Goal: Task Accomplishment & Management: Manage account settings

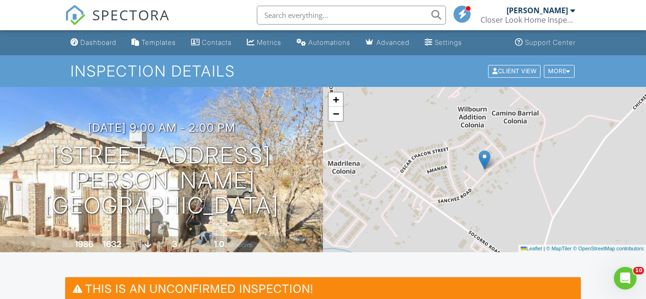
click at [22, 8] on nav "SPECTORA [PERSON_NAME] Closer Look Home Inspections, LLC Role: Inspector Dashbo…" at bounding box center [323, 15] width 646 height 30
click at [110, 48] on link "Dashboard" at bounding box center [93, 42] width 53 height 17
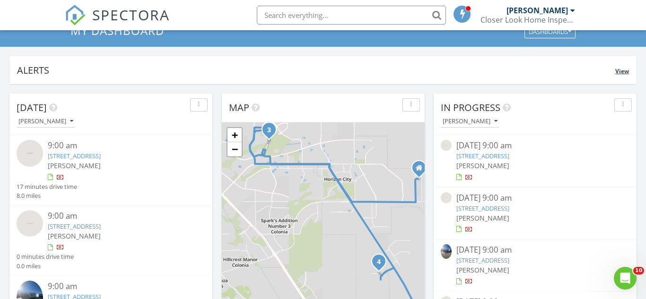
click at [306, 78] on div "Alerts View" at bounding box center [322, 70] width 627 height 28
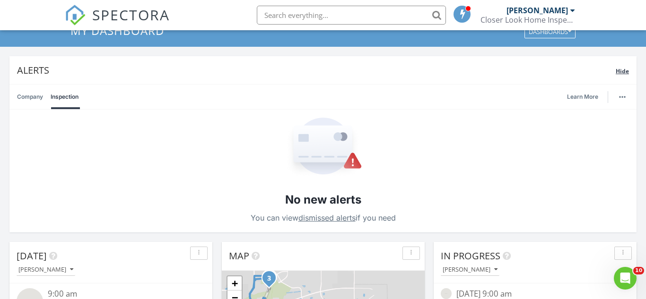
click at [306, 79] on div "Alerts Hide" at bounding box center [322, 70] width 627 height 28
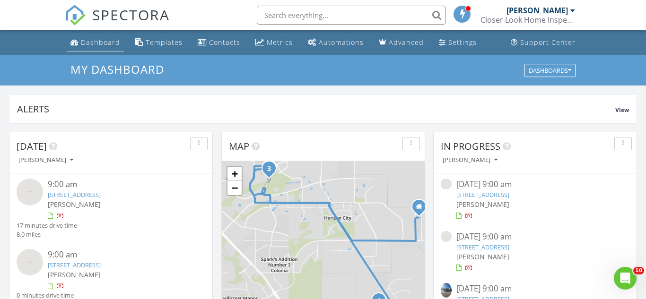
click at [106, 41] on div "Dashboard" at bounding box center [100, 42] width 39 height 9
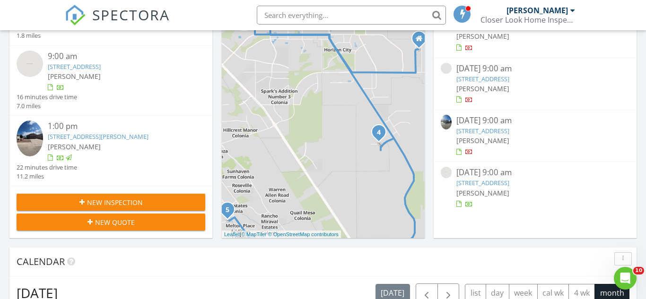
scroll to position [176, 0]
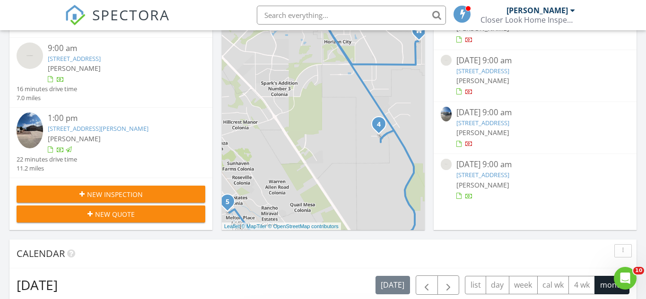
click at [186, 190] on div "New Inspection" at bounding box center [111, 195] width 174 height 10
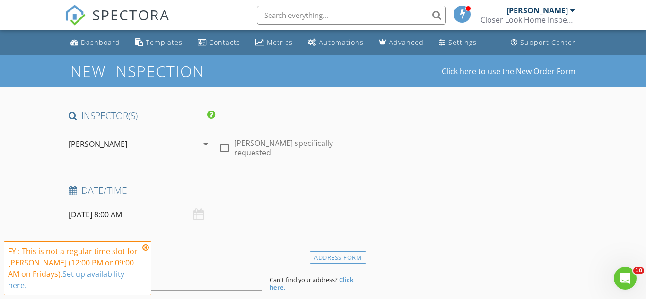
click at [142, 250] on icon at bounding box center [145, 248] width 7 height 8
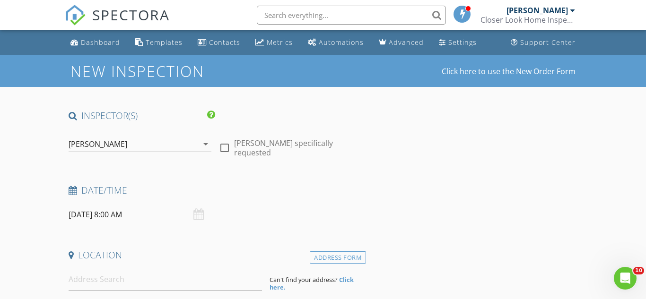
click at [199, 209] on div "08/29/2025 8:00 AM" at bounding box center [140, 214] width 143 height 23
click at [200, 216] on div "08/29/2025 8:00 AM" at bounding box center [140, 214] width 143 height 23
click at [107, 215] on input "08/29/2025 8:00 AM" at bounding box center [140, 214] width 143 height 23
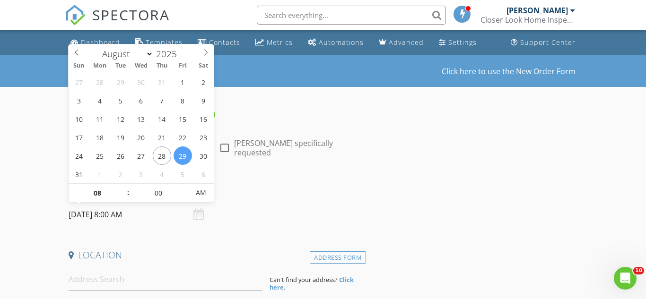
click at [92, 52] on div "January February March April May June July August September October November De…" at bounding box center [141, 51] width 109 height 15
type input "08/30/2025 8:00 AM"
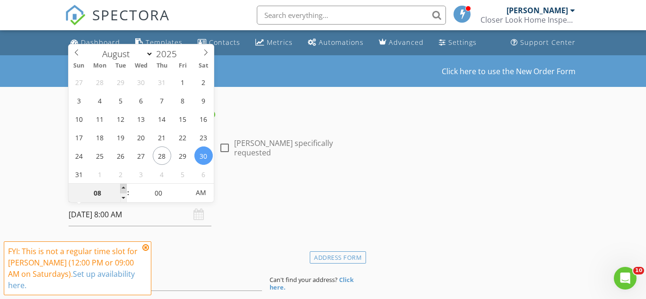
type input "09"
type input "[DATE] 9:00 AM"
drag, startPoint x: 125, startPoint y: 191, endPoint x: 122, endPoint y: 187, distance: 5.0
click at [125, 190] on span at bounding box center [123, 188] width 7 height 9
type input "10"
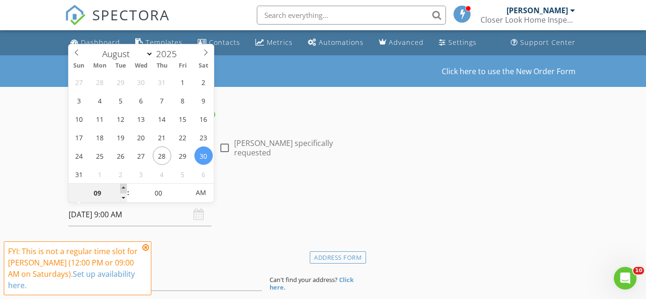
type input "08/30/2025 10:00 AM"
click at [121, 186] on span at bounding box center [123, 188] width 7 height 9
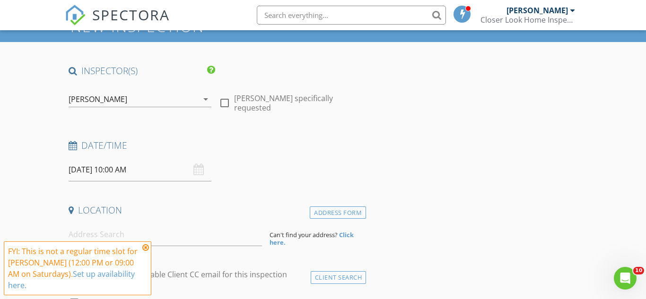
scroll to position [180, 0]
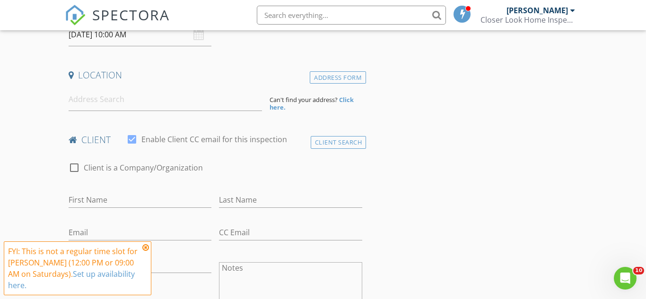
click at [147, 248] on icon at bounding box center [145, 248] width 7 height 8
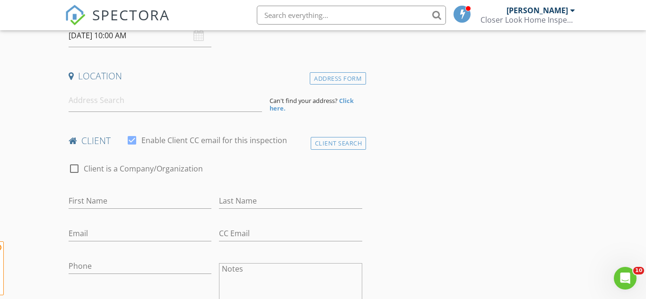
scroll to position [74, 0]
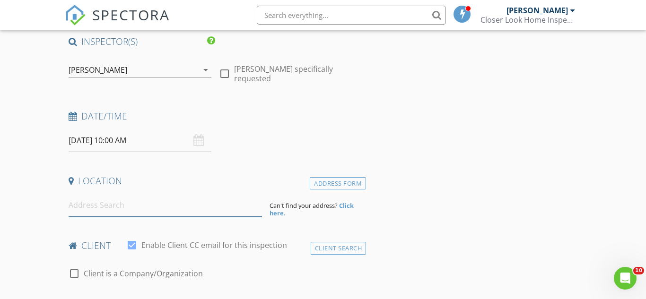
click at [81, 208] on input at bounding box center [165, 205] width 193 height 23
paste input "11004 NORTHVIEW Drive, El Paso, TX 79934"
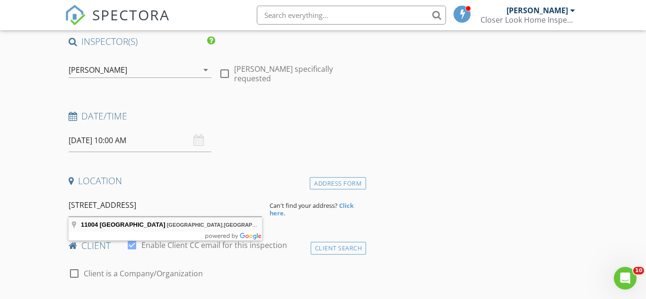
type input "11004 Northview Drive, El Paso, TX 79934, USA"
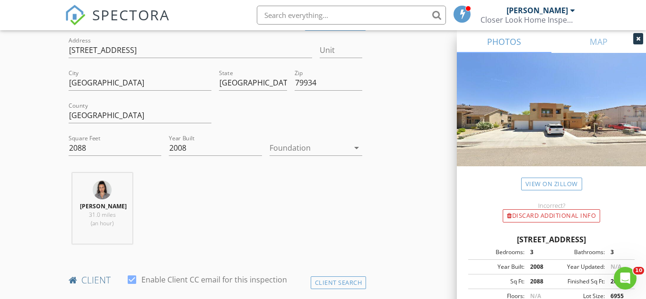
scroll to position [243, 0]
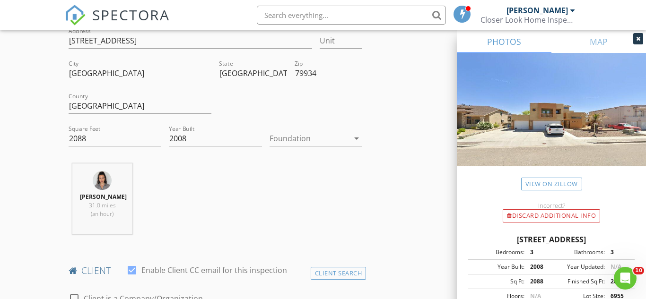
click at [302, 139] on div at bounding box center [309, 138] width 79 height 15
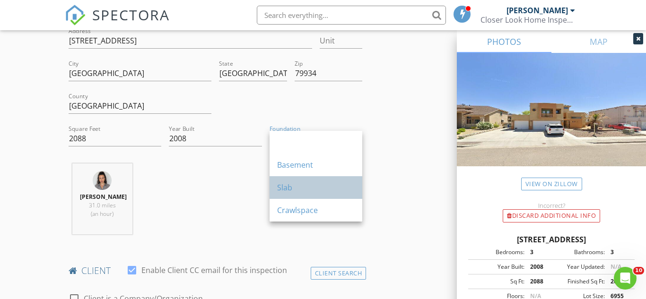
click at [326, 187] on div "Slab" at bounding box center [316, 187] width 78 height 11
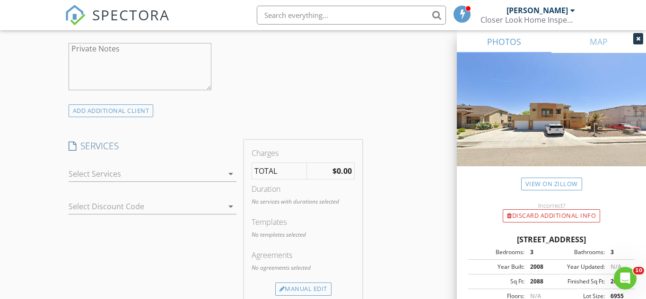
scroll to position [688, 0]
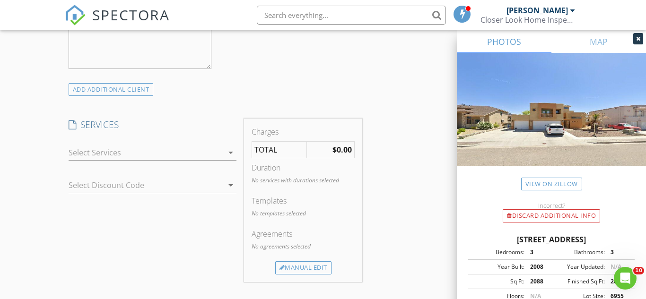
click at [218, 159] on div at bounding box center [146, 152] width 155 height 15
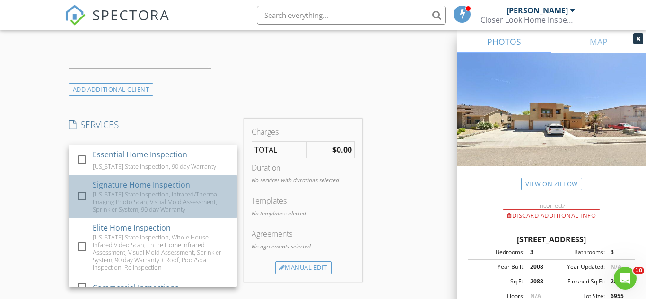
click at [193, 197] on div "Texas State Inspection, Infrared/Thermal Imaging Photo Scan, Visual Mold Assess…" at bounding box center [161, 202] width 137 height 23
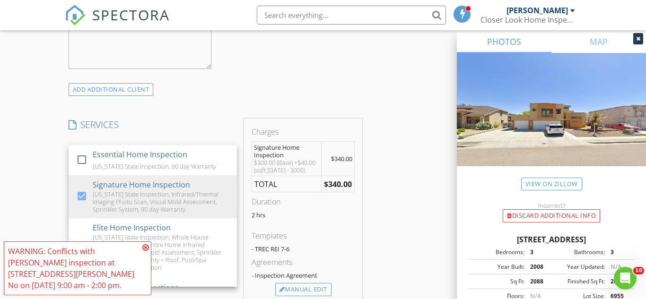
scroll to position [815, 0]
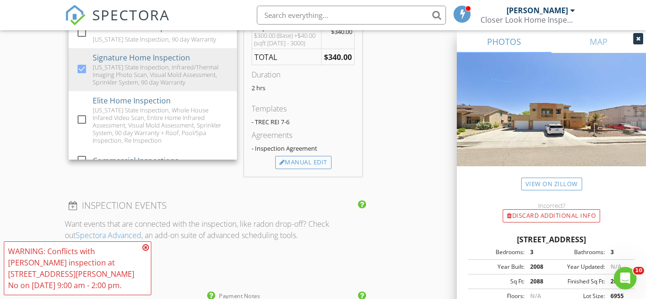
click at [147, 245] on icon at bounding box center [145, 248] width 7 height 8
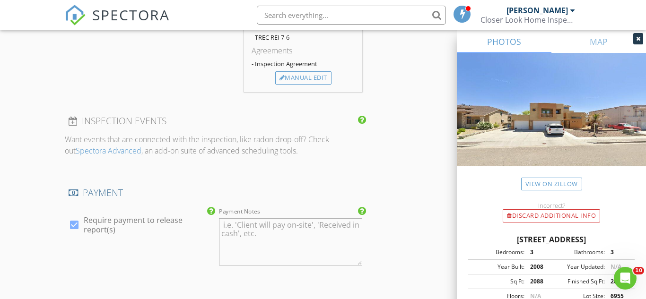
scroll to position [732, 0]
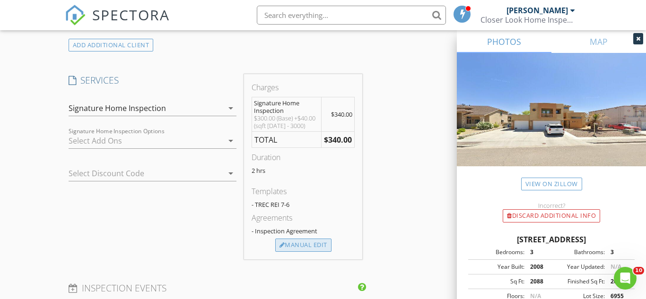
click at [291, 245] on div "Manual Edit" at bounding box center [303, 245] width 56 height 13
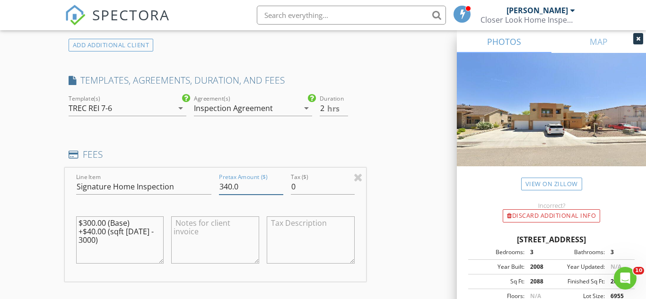
click at [231, 186] on input "340.0" at bounding box center [251, 187] width 64 height 16
type input "364.00"
click at [107, 229] on textarea "$300.00 (Base) +$40.00 (sqft 2000 - 3000)" at bounding box center [120, 240] width 88 height 47
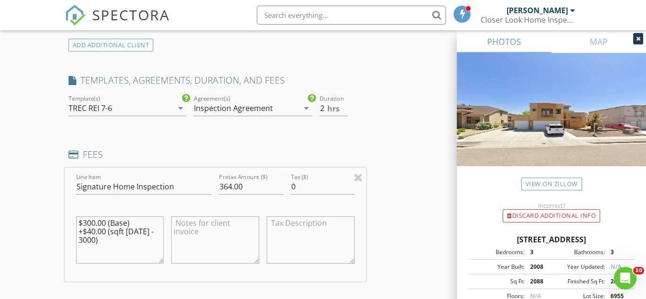
click at [107, 228] on textarea "$300.00 (Base) +$40.00 (sqft 2000 - 3000)" at bounding box center [120, 240] width 88 height 47
click at [98, 253] on textarea "$300.00 (Base) +$40.00 (sqft 2000 - 3000)" at bounding box center [120, 240] width 88 height 47
drag, startPoint x: 103, startPoint y: 240, endPoint x: 69, endPoint y: 214, distance: 42.6
click at [69, 214] on div "Line Item Signature Home Inspection Pretax Amount ($) 364.00 Tax ($) 0 $300.00 …" at bounding box center [215, 225] width 301 height 114
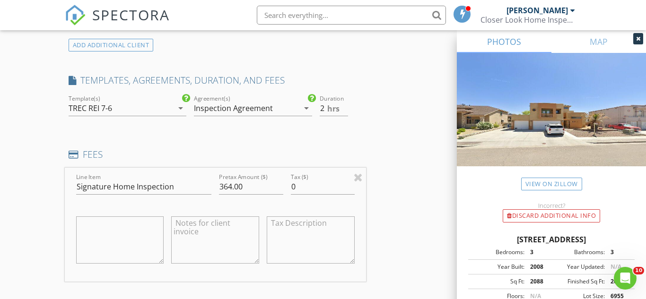
click at [65, 200] on div "Line Item Signature Home Inspection Pretax Amount ($) 364.00 Tax ($) 0" at bounding box center [215, 225] width 301 height 114
type input "2.5"
click at [347, 104] on input "2.5" at bounding box center [334, 109] width 28 height 16
click at [29, 133] on div "New Inspection Click here to use the New Order Form INSPECTOR(S) check_box Ashe…" at bounding box center [323, 220] width 646 height 1795
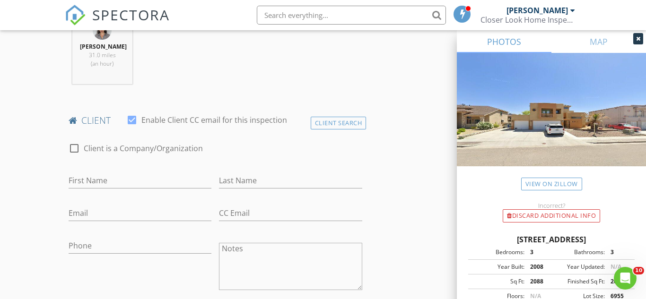
scroll to position [327, 0]
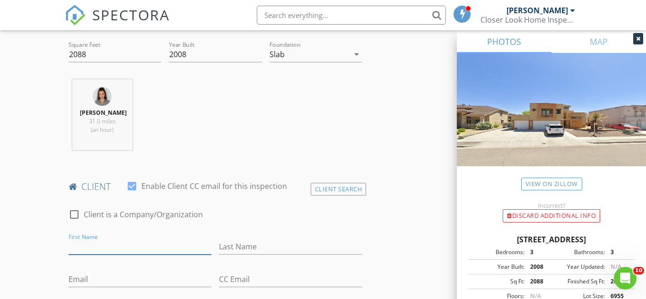
click at [123, 247] on input "First Name" at bounding box center [140, 247] width 143 height 16
type input "Debbie & Charles"
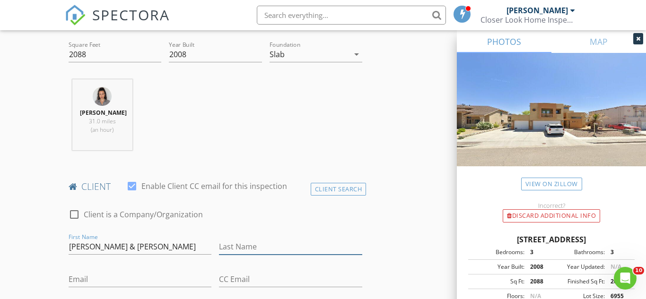
click at [298, 248] on input "Last Name" at bounding box center [290, 247] width 143 height 16
type input "Engreen"
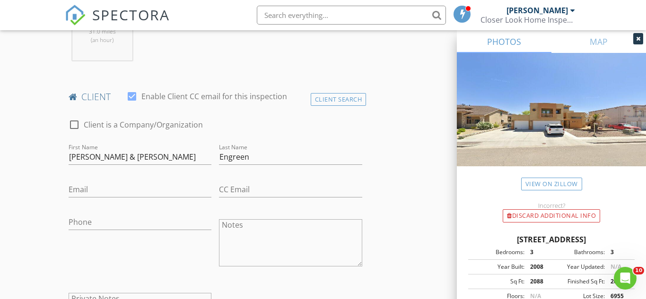
scroll to position [468, 0]
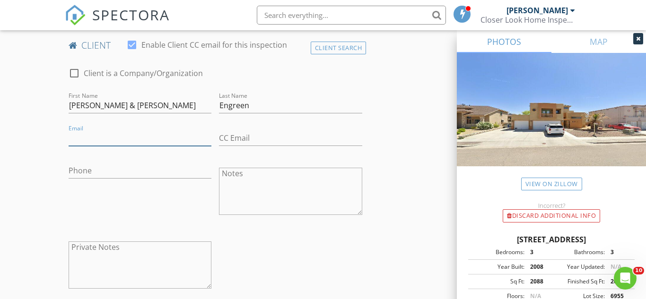
paste input "Debbiegauzin@yahoo.com"
type input "Debbiegauzin@yahoo.com"
click at [188, 181] on div "Phone" at bounding box center [140, 175] width 143 height 25
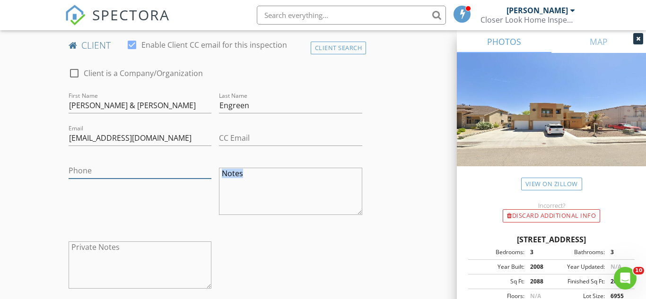
click at [100, 173] on input "Phone" at bounding box center [140, 171] width 143 height 16
click at [276, 137] on input "CC Email" at bounding box center [290, 139] width 143 height 16
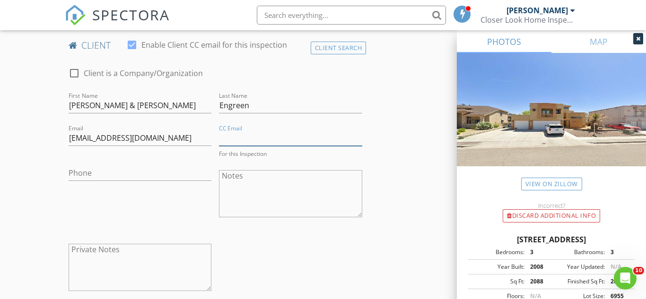
paste input "Cjengren216@yahoo.com"
type input "Cjengren216@yahoo.com"
click at [176, 201] on div "Phone" at bounding box center [140, 195] width 151 height 74
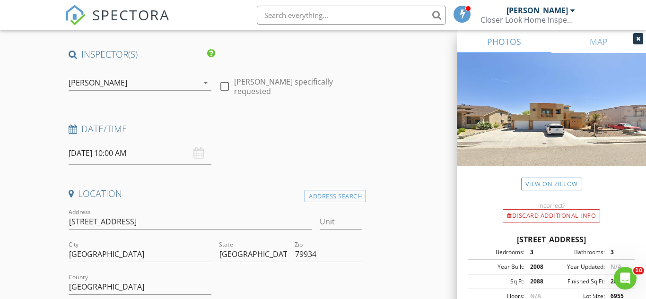
scroll to position [62, 0]
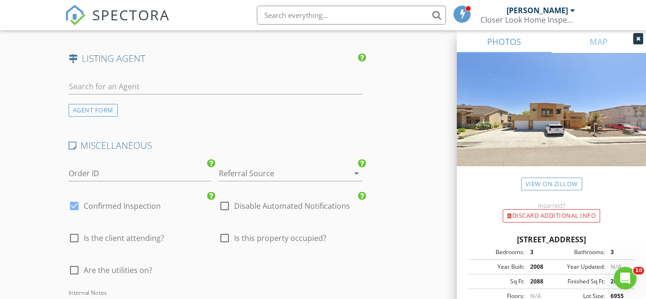
scroll to position [1551, 0]
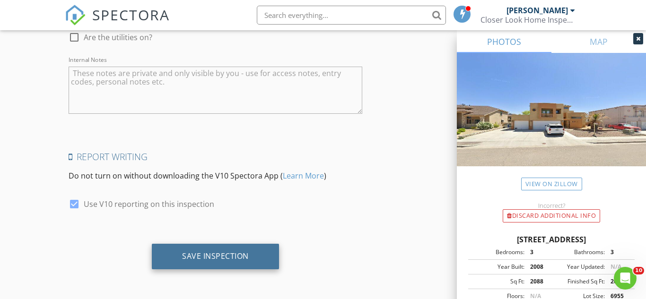
click at [220, 262] on div "Save Inspection" at bounding box center [215, 257] width 127 height 26
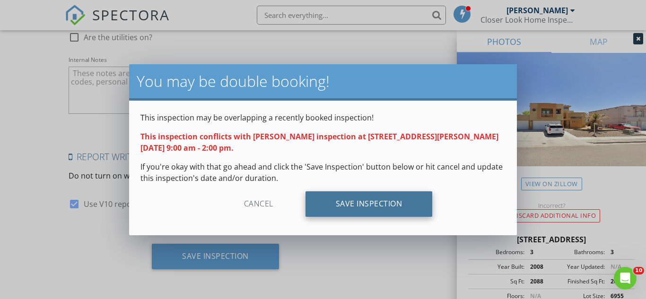
click at [346, 206] on div "Save Inspection" at bounding box center [368, 205] width 127 height 26
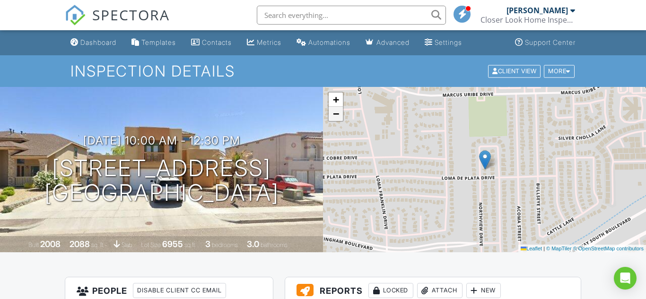
click at [340, 114] on link "−" at bounding box center [336, 114] width 14 height 14
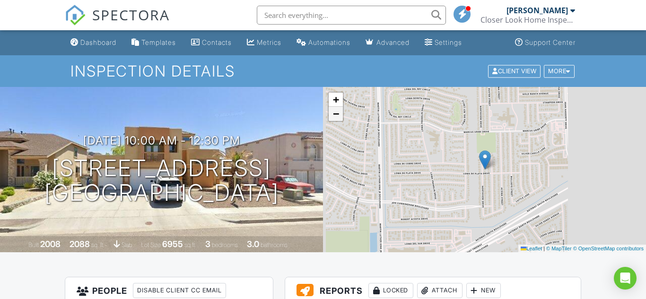
click at [340, 114] on link "−" at bounding box center [336, 114] width 14 height 14
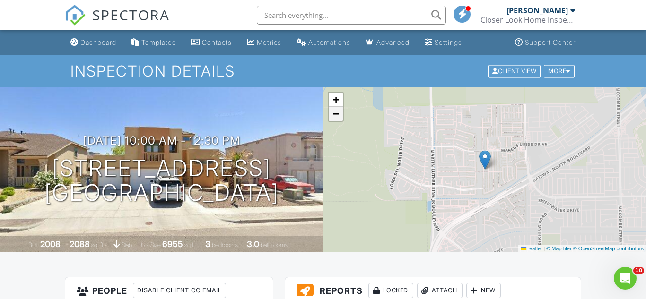
click at [340, 114] on link "−" at bounding box center [336, 114] width 14 height 14
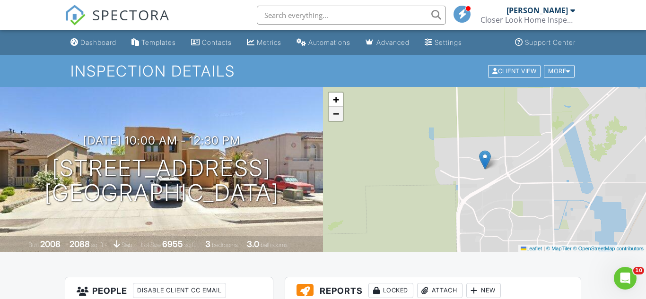
click at [340, 114] on link "−" at bounding box center [336, 114] width 14 height 14
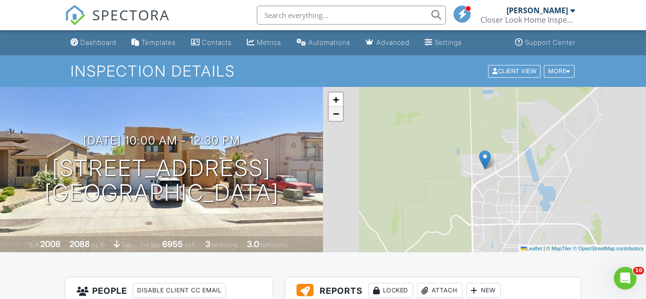
click at [340, 114] on link "−" at bounding box center [336, 114] width 14 height 14
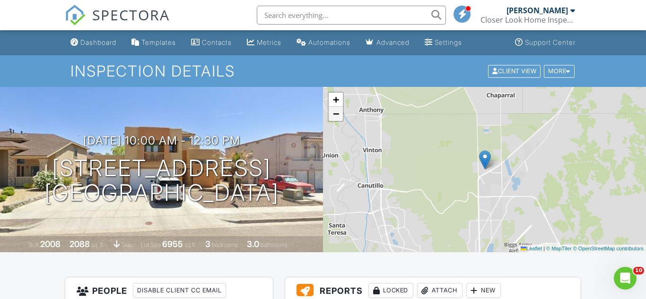
click at [340, 114] on link "−" at bounding box center [336, 114] width 14 height 14
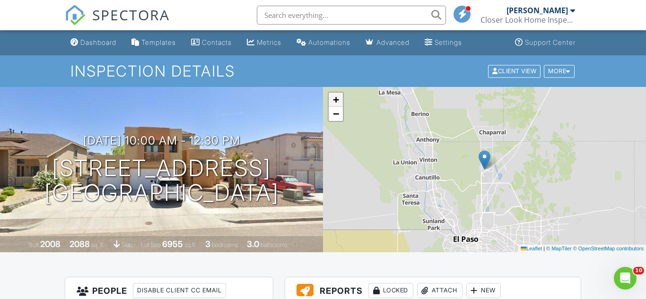
click at [338, 105] on span "+" at bounding box center [336, 100] width 6 height 12
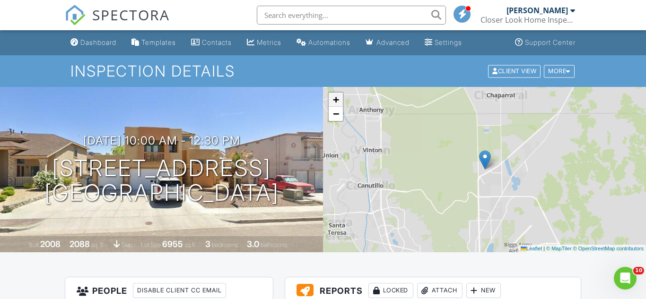
click at [338, 105] on span "+" at bounding box center [336, 100] width 6 height 12
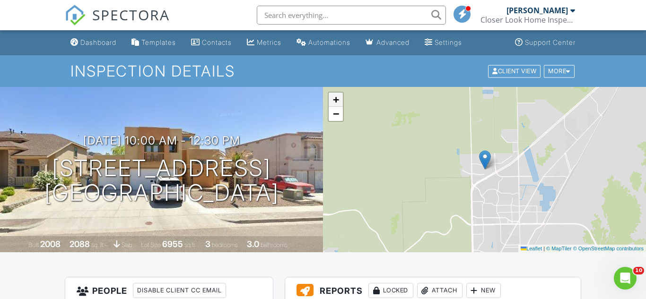
click at [338, 105] on span "+" at bounding box center [336, 100] width 6 height 12
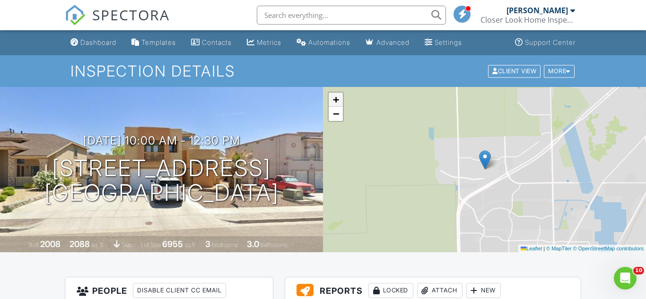
click at [338, 106] on link "+" at bounding box center [336, 100] width 14 height 14
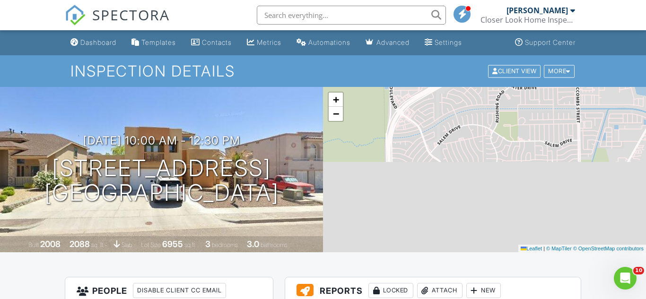
drag, startPoint x: 456, startPoint y: 226, endPoint x: 414, endPoint y: 104, distance: 129.7
click at [414, 104] on div "+ − Leaflet | © MapTiler © OpenStreetMap contributors" at bounding box center [484, 169] width 323 height 165
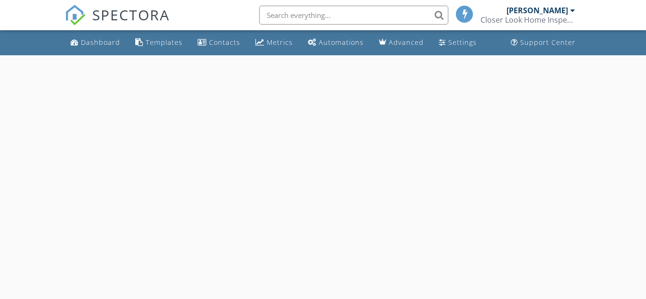
click at [105, 46] on div "Dashboard" at bounding box center [100, 42] width 39 height 9
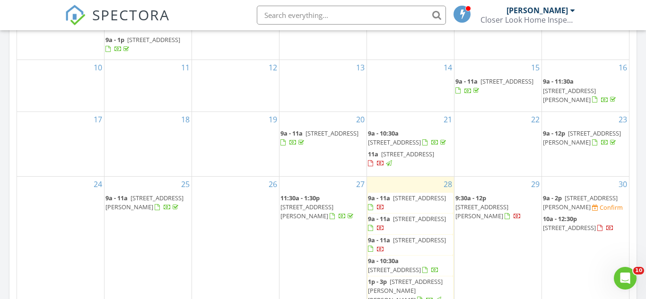
scroll to position [514, 0]
click at [569, 195] on div "30 9a - 2p 1063 Sanchez Rd No, San Elizario 79849 Confirm 10a - 12:30p 11004 No…" at bounding box center [585, 247] width 87 height 143
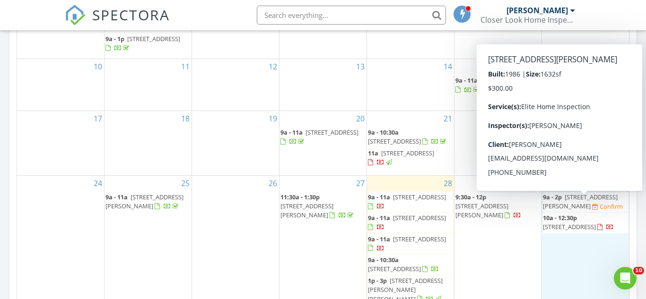
click at [562, 207] on span "1063 Sanchez Rd No, San Elizario 79849" at bounding box center [580, 201] width 75 height 17
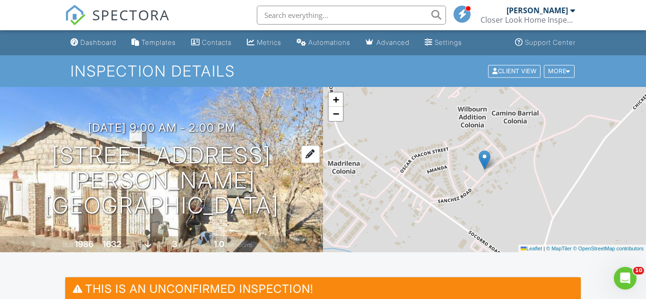
click at [247, 180] on h1 "1063 Sanchez Rd No San Elizario, TX 79849" at bounding box center [161, 180] width 293 height 75
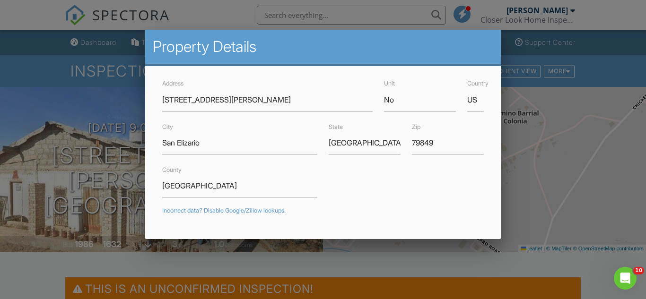
click at [327, 255] on div at bounding box center [323, 140] width 646 height 374
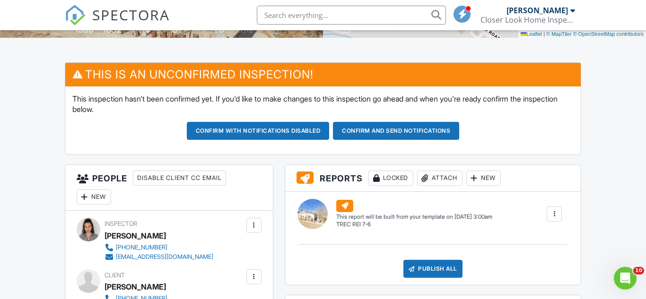
scroll to position [113, 0]
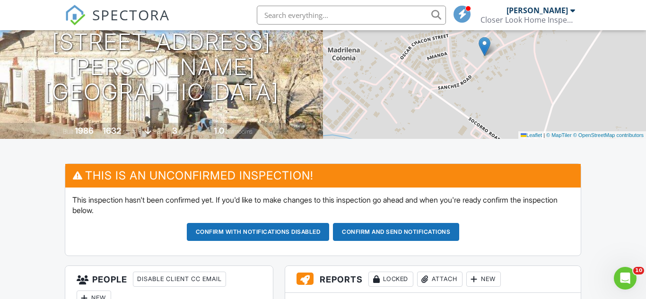
click at [279, 195] on p "This inspection hasn't been confirmed yet. If you'd like to make changes to thi…" at bounding box center [323, 205] width 502 height 21
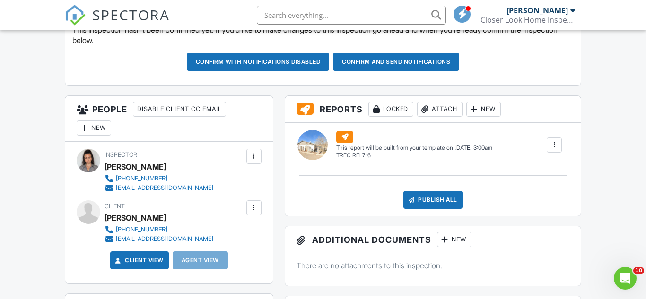
scroll to position [290, 0]
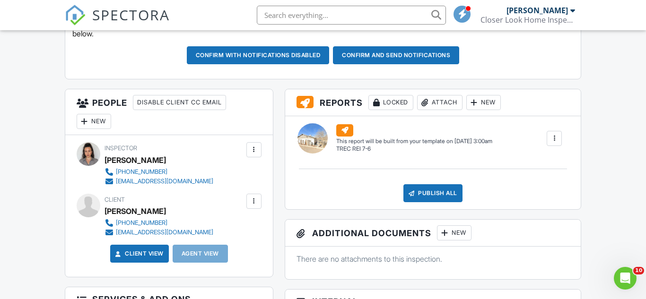
click at [254, 202] on div at bounding box center [253, 201] width 9 height 9
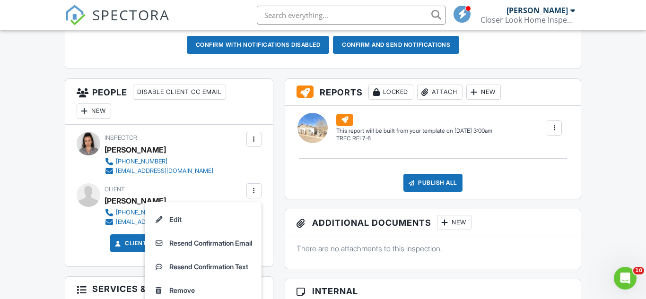
scroll to position [314, 0]
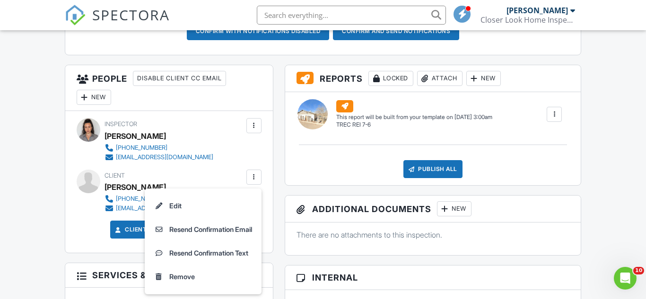
click at [276, 183] on div "People Disable Client CC Email New Client Client's Agent Listing Agent Add Anot…" at bounding box center [169, 295] width 220 height 460
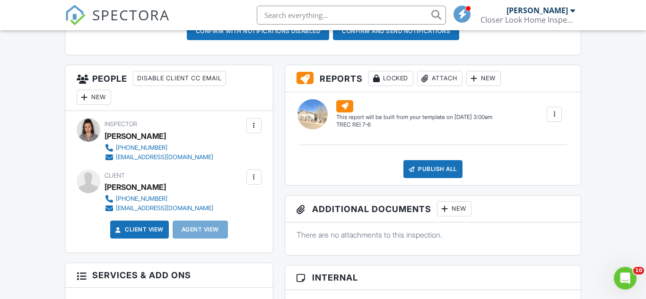
scroll to position [0, 0]
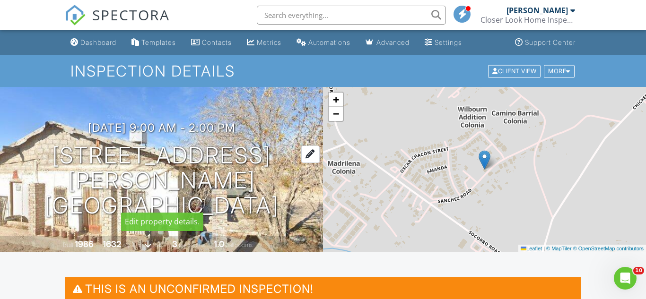
click at [307, 163] on div at bounding box center [310, 154] width 18 height 17
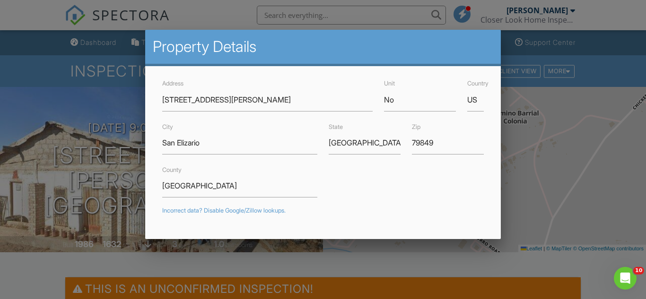
click at [28, 272] on div at bounding box center [323, 140] width 646 height 374
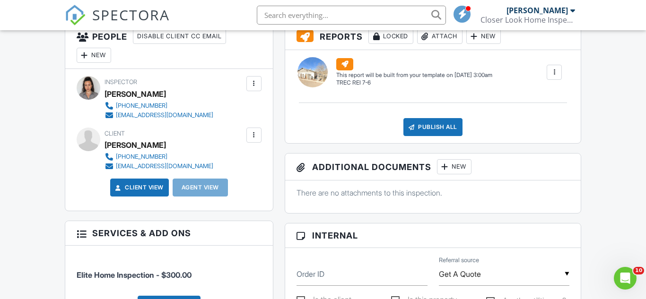
scroll to position [234, 0]
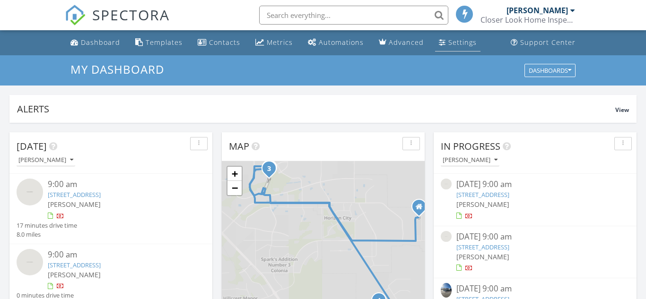
scroll to position [861, 646]
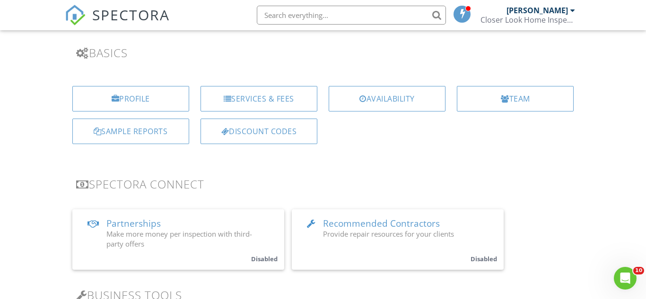
scroll to position [43, 0]
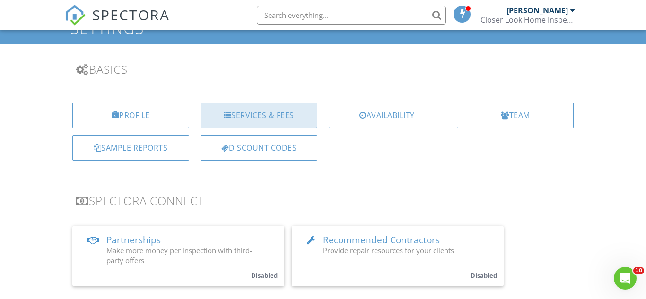
click at [292, 108] on div "Services & Fees" at bounding box center [258, 116] width 117 height 26
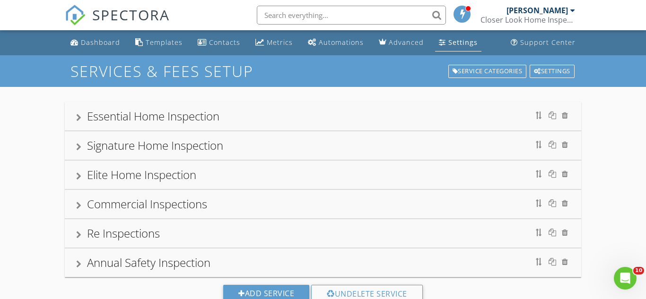
click at [151, 180] on div "Elite Home Inspection" at bounding box center [141, 175] width 109 height 16
